Goal: Find contact information: Find contact information

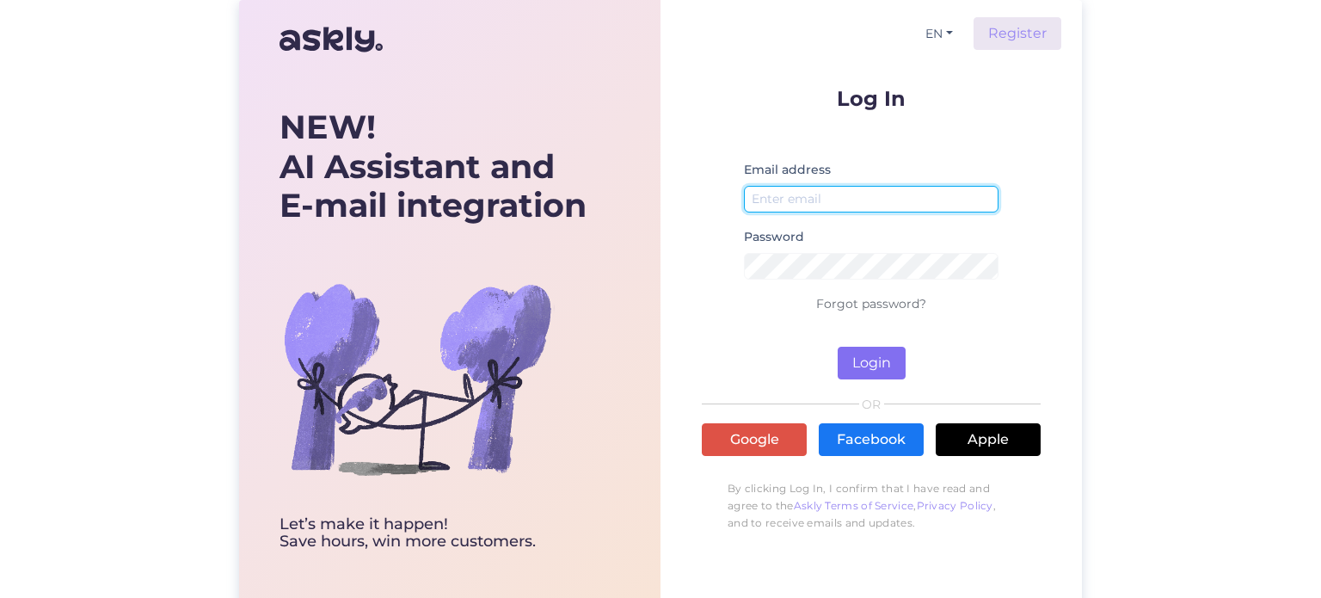
type input "[EMAIL_ADDRESS][DOMAIN_NAME]"
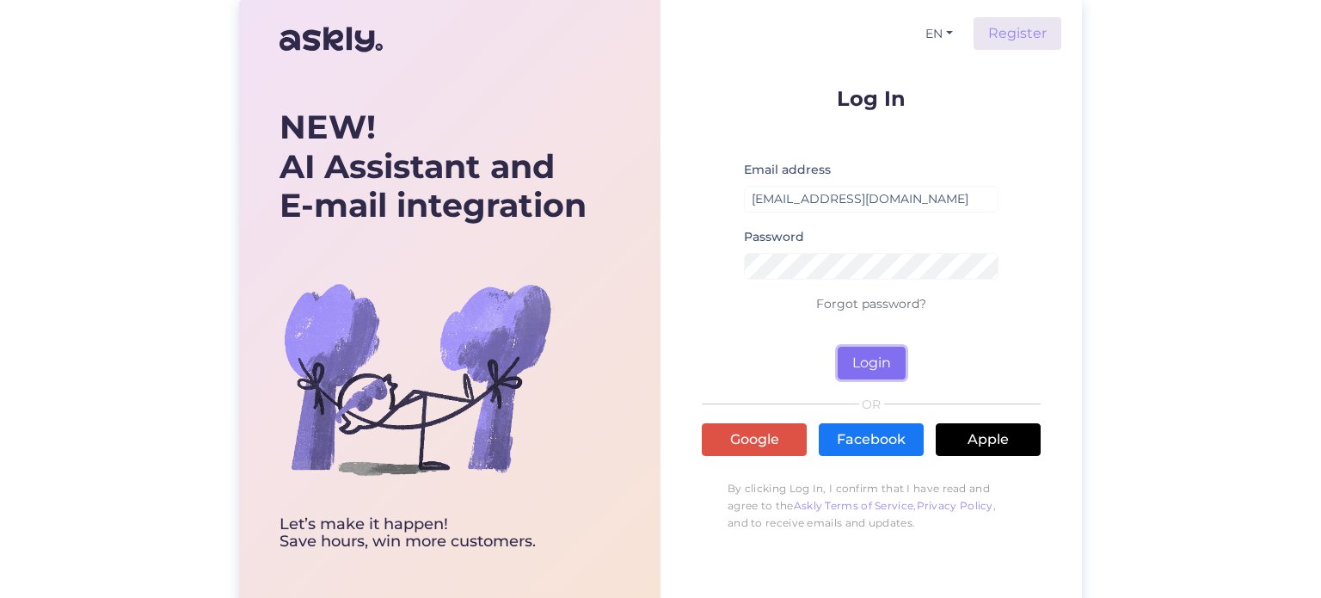
click at [857, 367] on button "Login" at bounding box center [872, 363] width 68 height 33
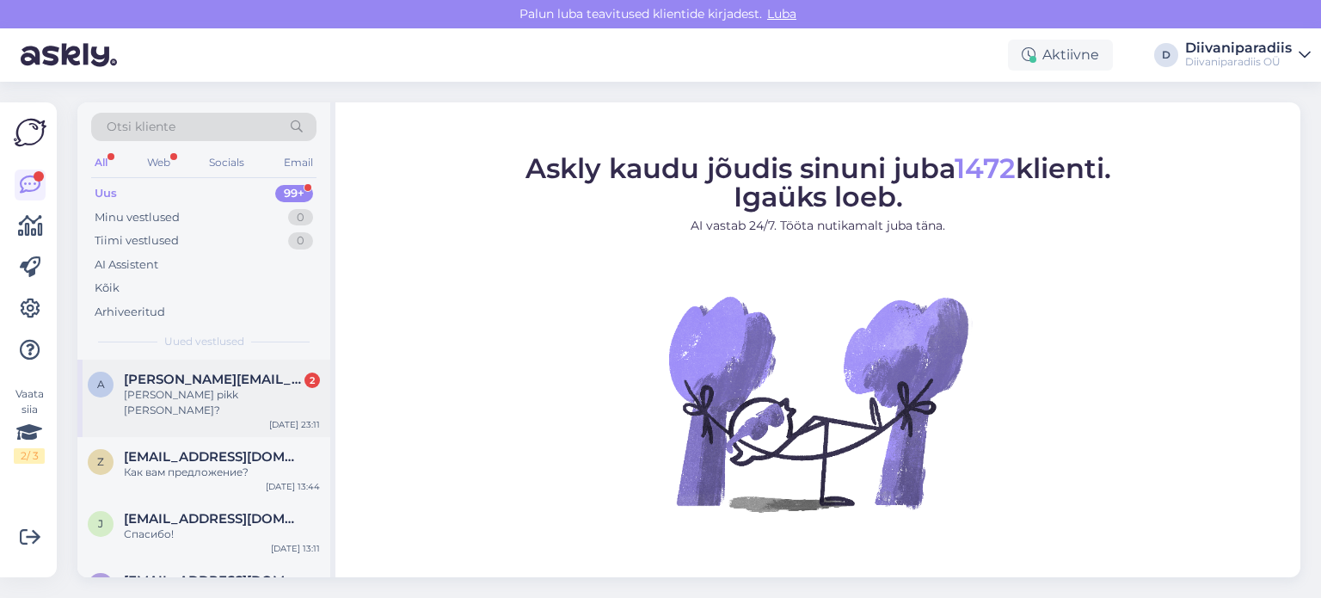
click at [175, 391] on div "[PERSON_NAME] pikk [PERSON_NAME]?" at bounding box center [222, 402] width 196 height 31
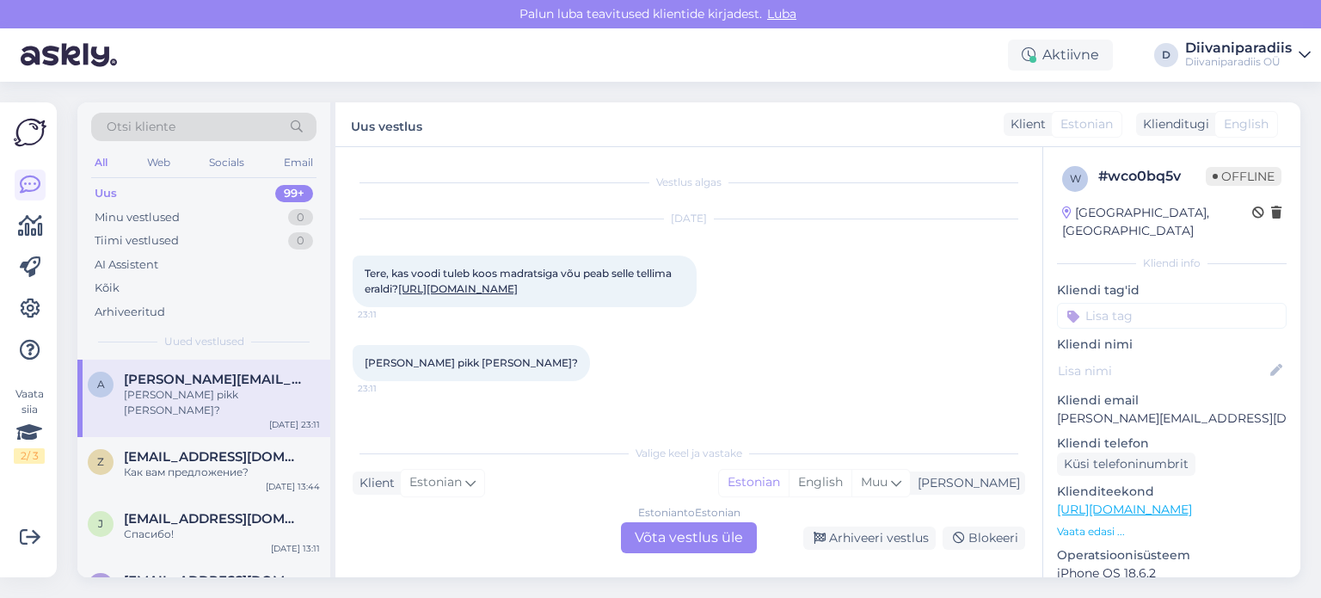
click at [1135, 409] on p "[PERSON_NAME][EMAIL_ADDRESS][DOMAIN_NAME]" at bounding box center [1172, 418] width 230 height 18
copy p "[PERSON_NAME][EMAIL_ADDRESS][DOMAIN_NAME]"
